Goal: Task Accomplishment & Management: Manage account settings

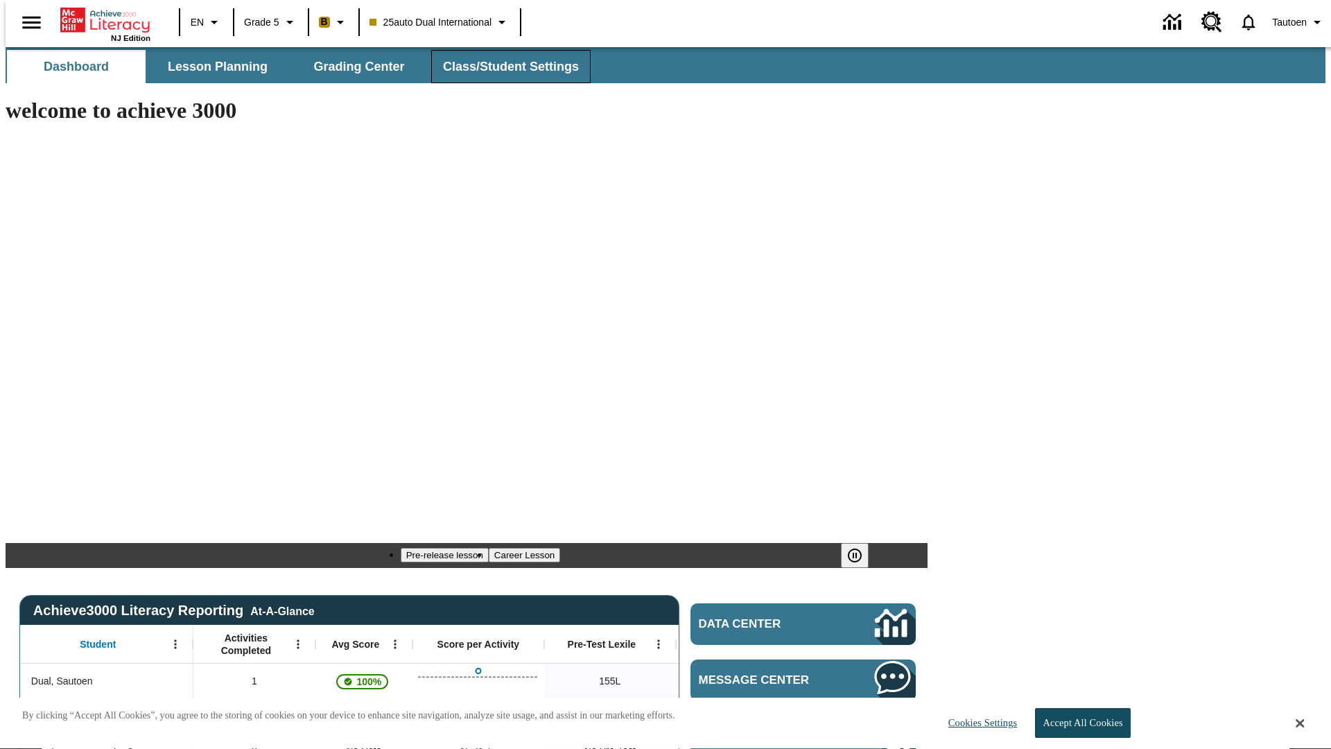
click at [503, 67] on span "Class/Student Settings" at bounding box center [511, 67] width 136 height 16
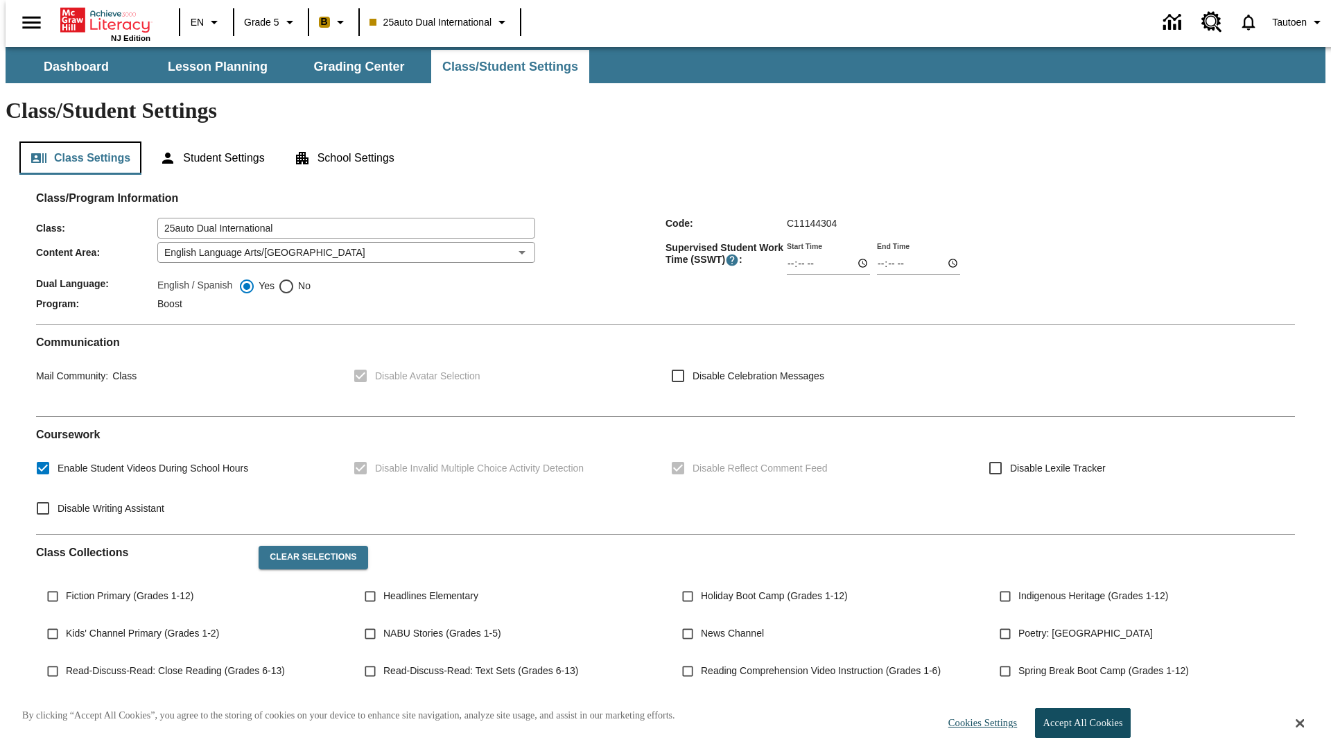
click at [75, 141] on button "Class Settings" at bounding box center [80, 157] width 122 height 33
click at [209, 141] on button "Student Settings" at bounding box center [211, 157] width 127 height 33
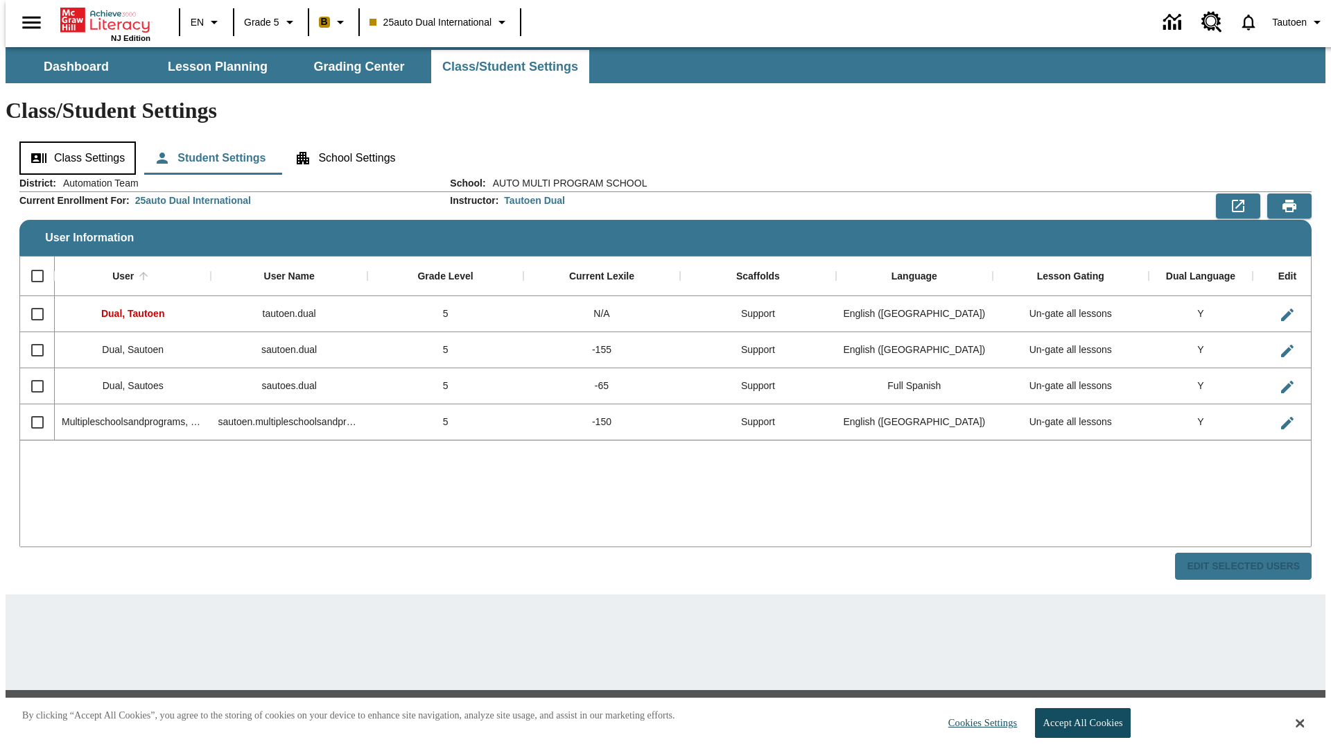
click at [73, 141] on button "Class Settings" at bounding box center [77, 157] width 116 height 33
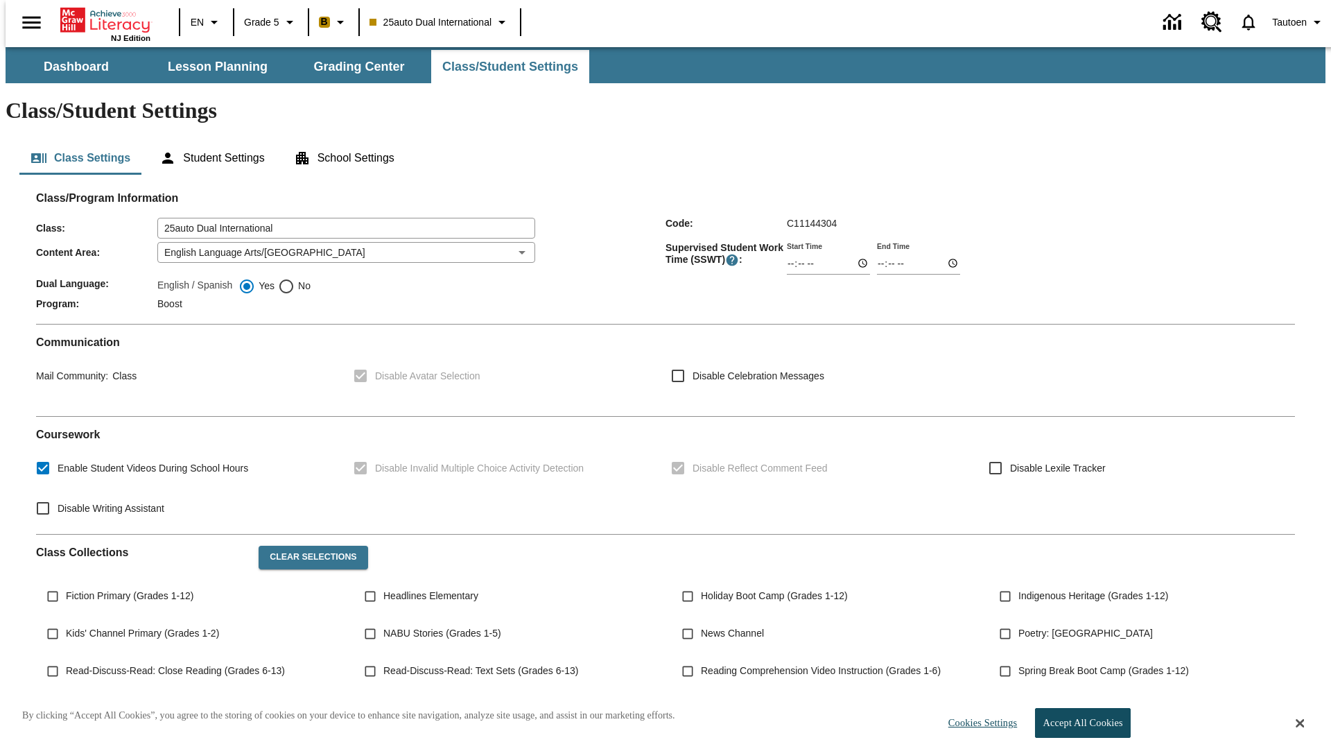
click at [295, 279] on span "No" at bounding box center [303, 286] width 16 height 15
click at [295, 278] on input "No" at bounding box center [286, 286] width 17 height 17
radio input "true"
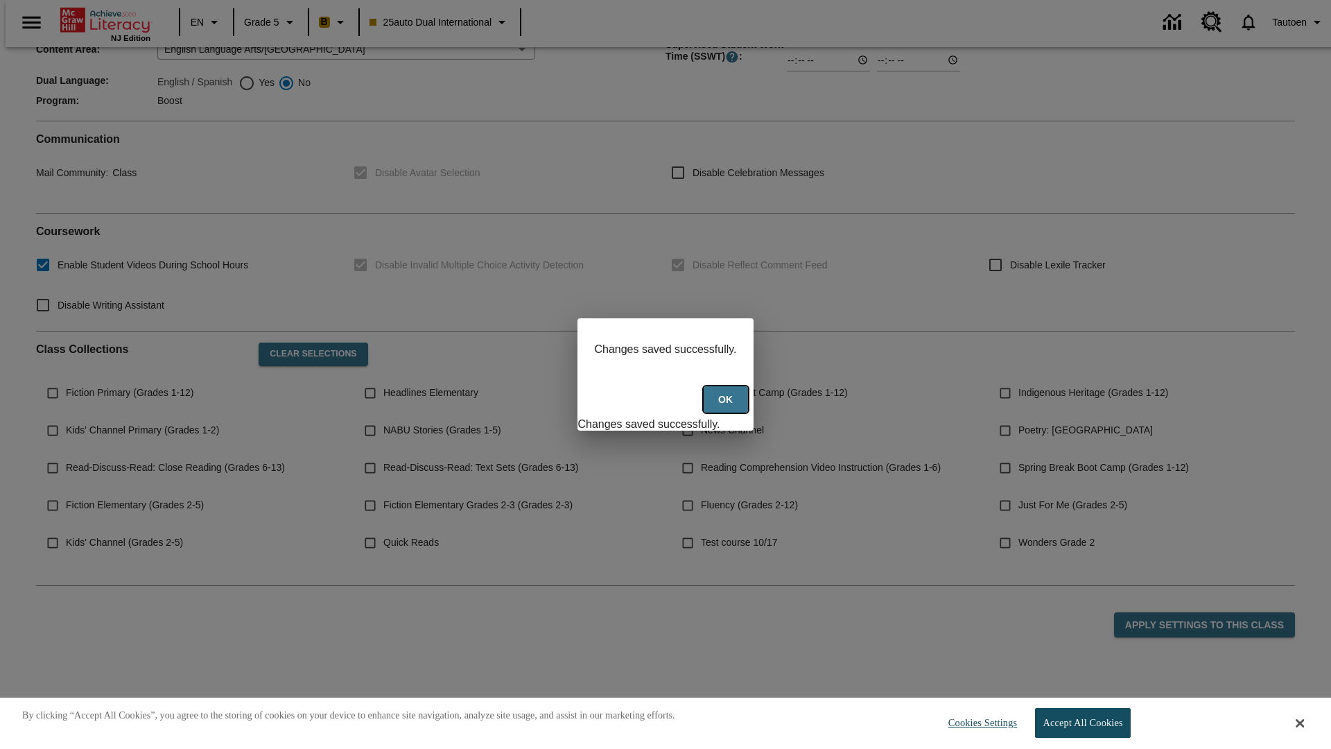
click at [727, 407] on button "Ok" at bounding box center [726, 399] width 44 height 27
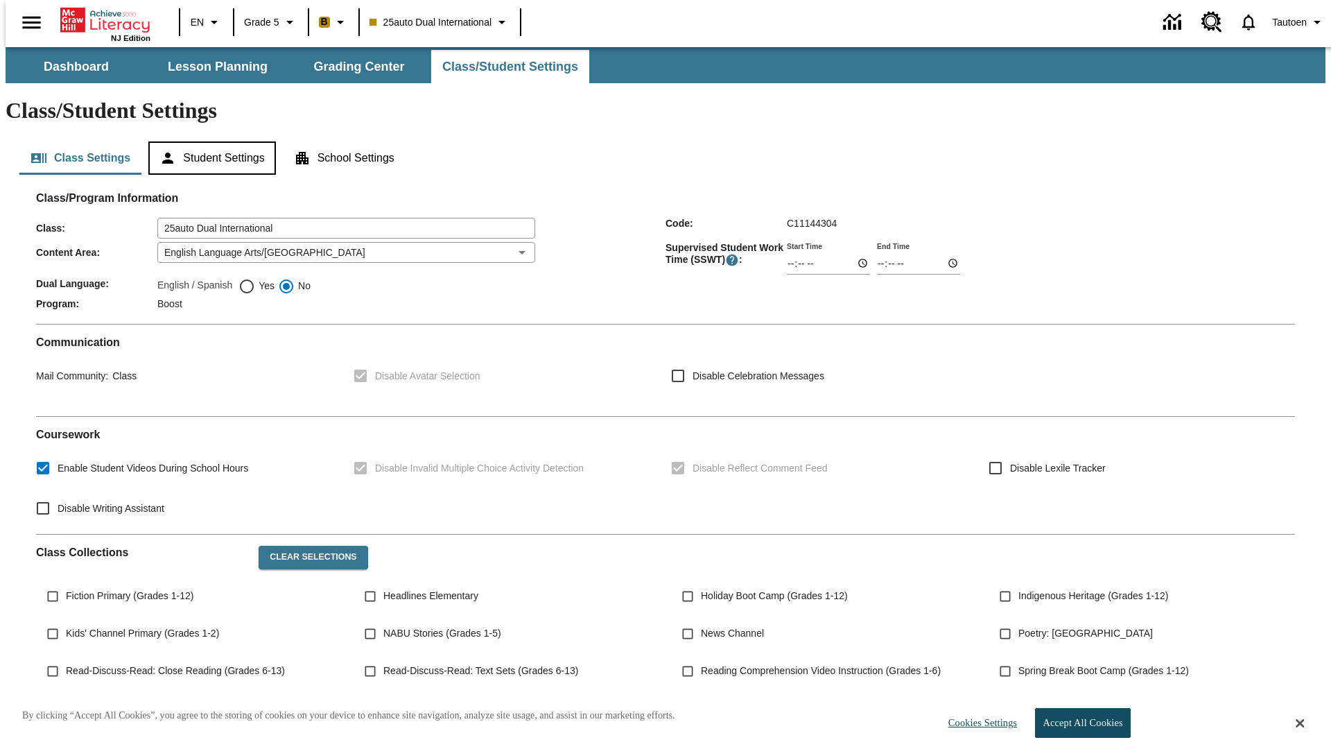
click at [209, 141] on button "Student Settings" at bounding box center [211, 157] width 127 height 33
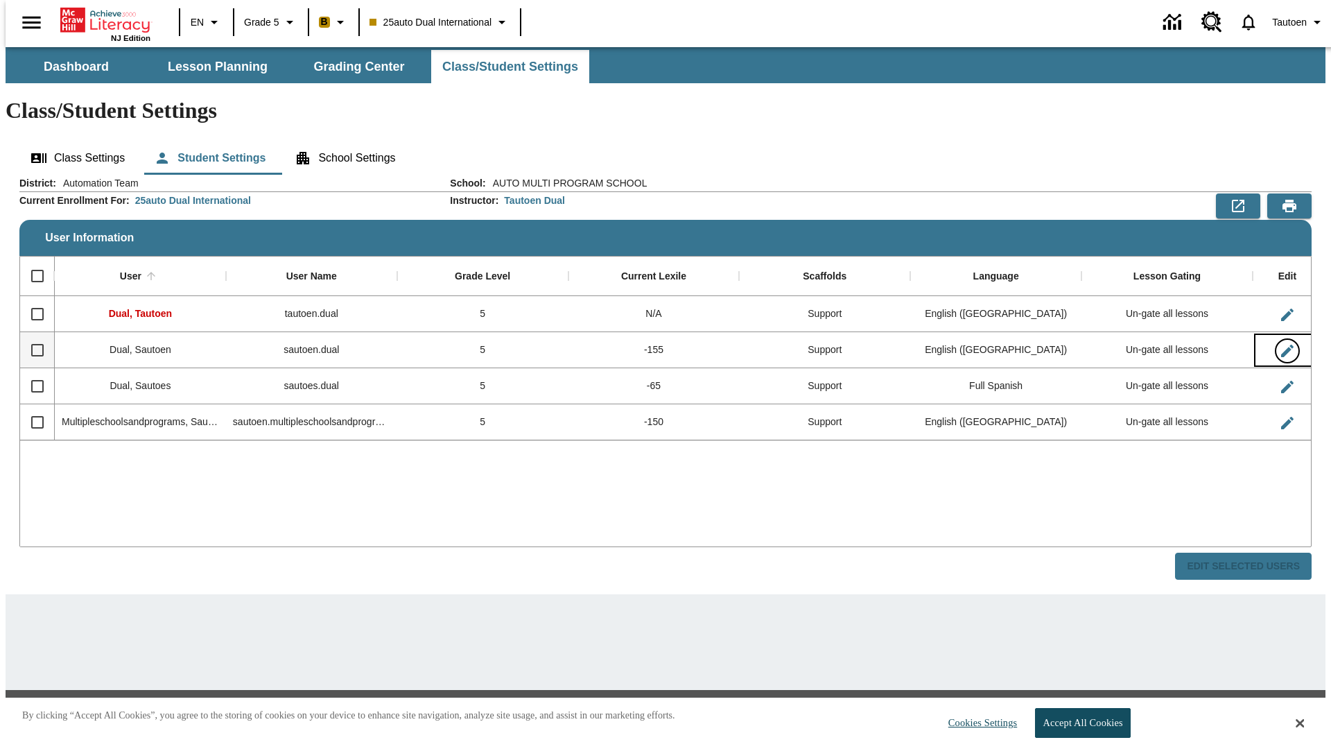
click at [1281, 345] on icon "Edit User" at bounding box center [1287, 351] width 12 height 12
